Goal: Task Accomplishment & Management: Manage account settings

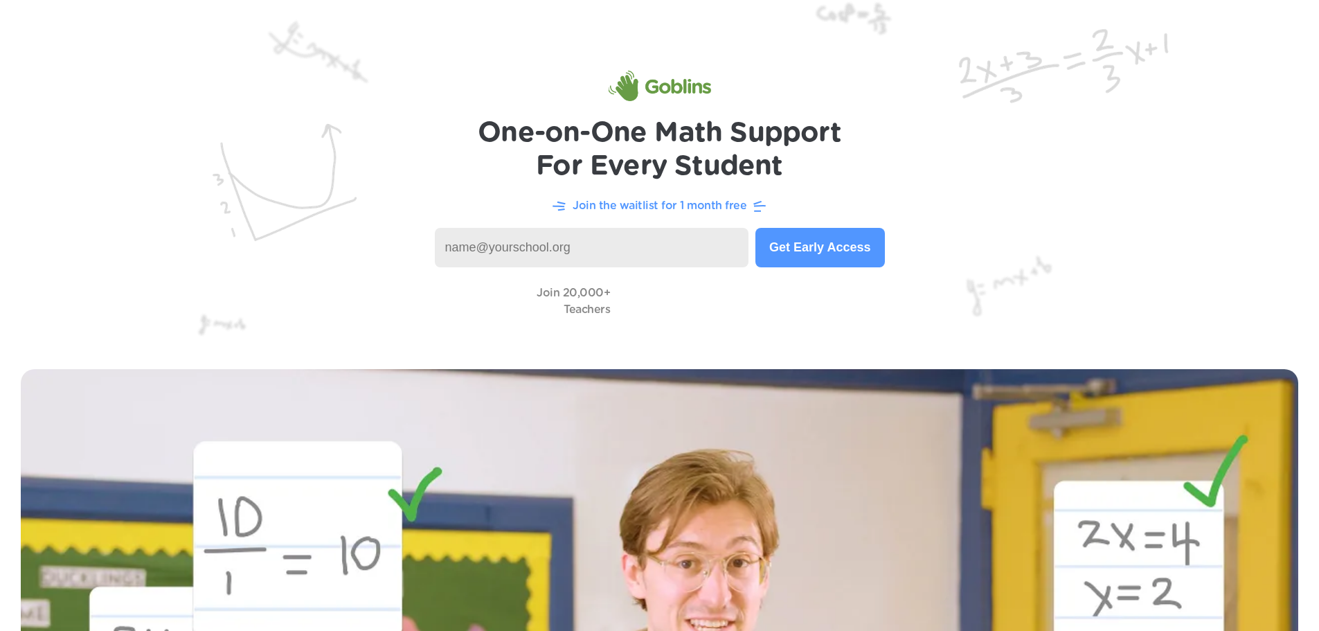
click at [682, 87] on img at bounding box center [659, 86] width 102 height 30
click at [1269, 24] on img at bounding box center [659, 174] width 1319 height 348
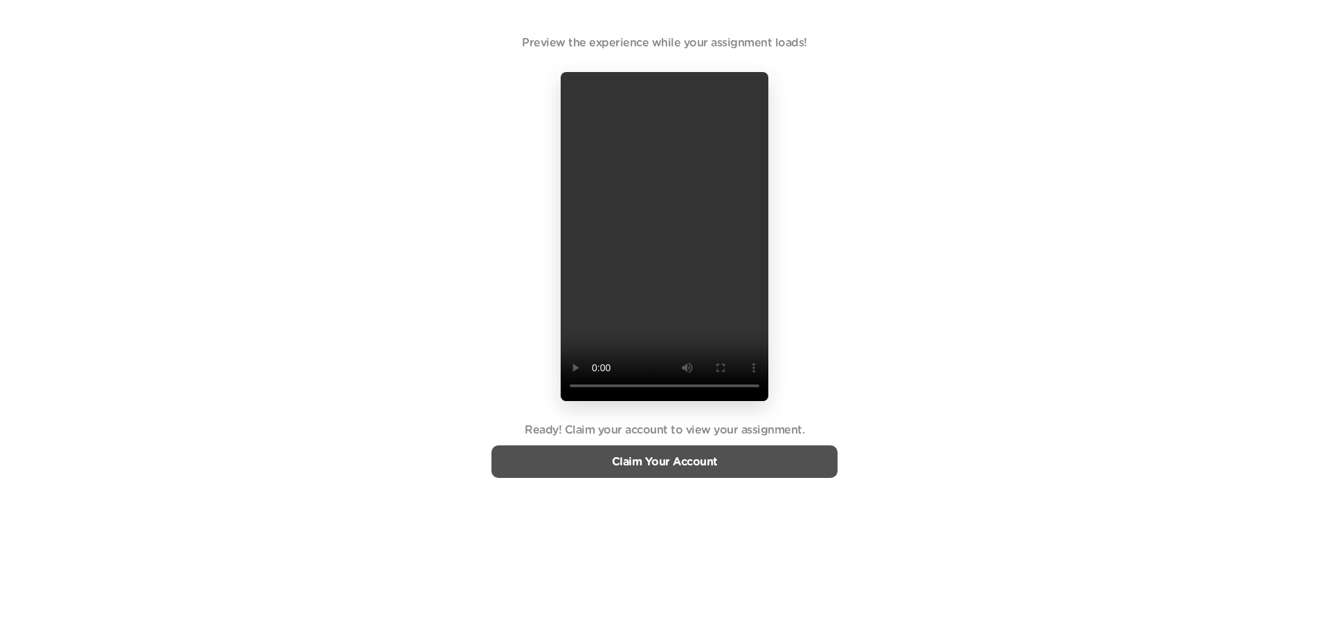
click at [669, 468] on p "Claim Your Account" at bounding box center [664, 461] width 346 height 17
